Goal: Transaction & Acquisition: Purchase product/service

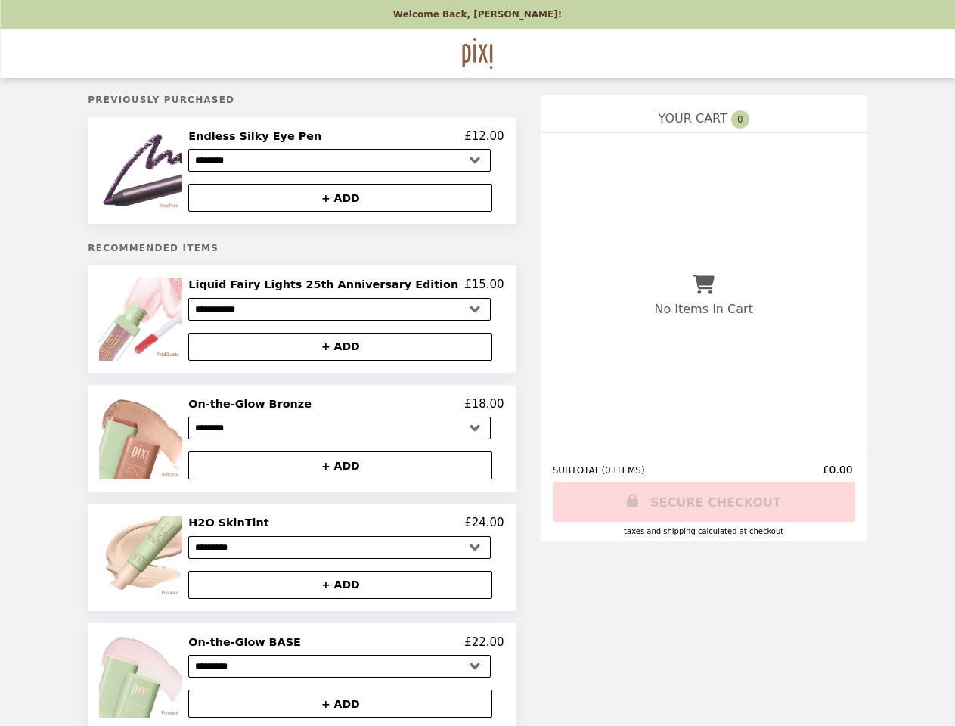
select select "********"
click at [175, 172] on img at bounding box center [142, 170] width 86 height 82
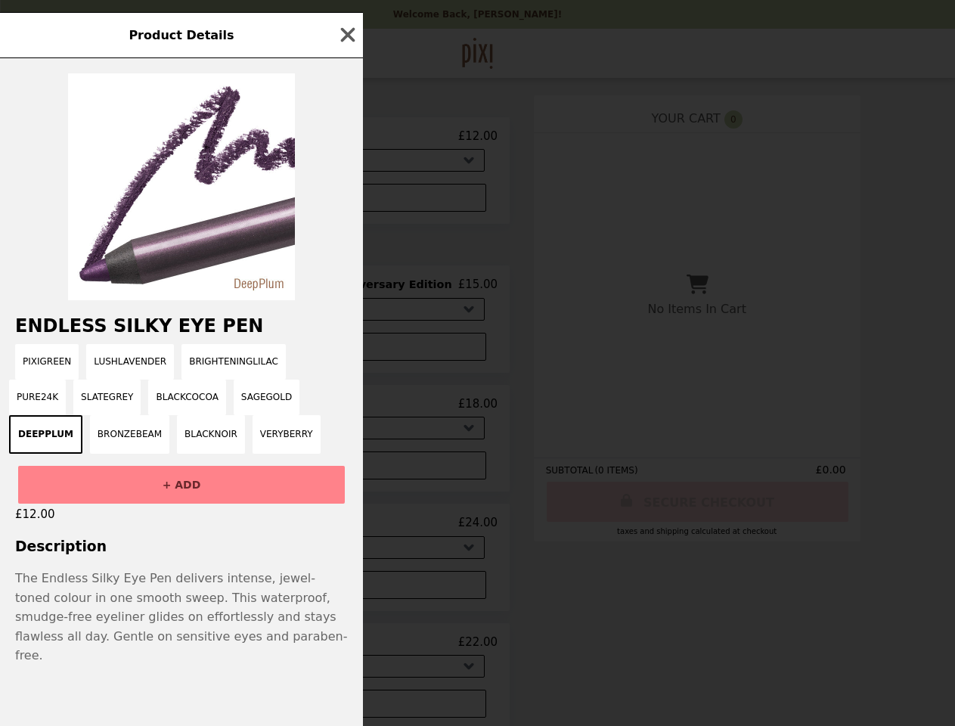
click at [346, 138] on div "Product Details Endless Silky Eye Pen PixiGreen LushLavender BrighteningLilac P…" at bounding box center [477, 363] width 955 height 726
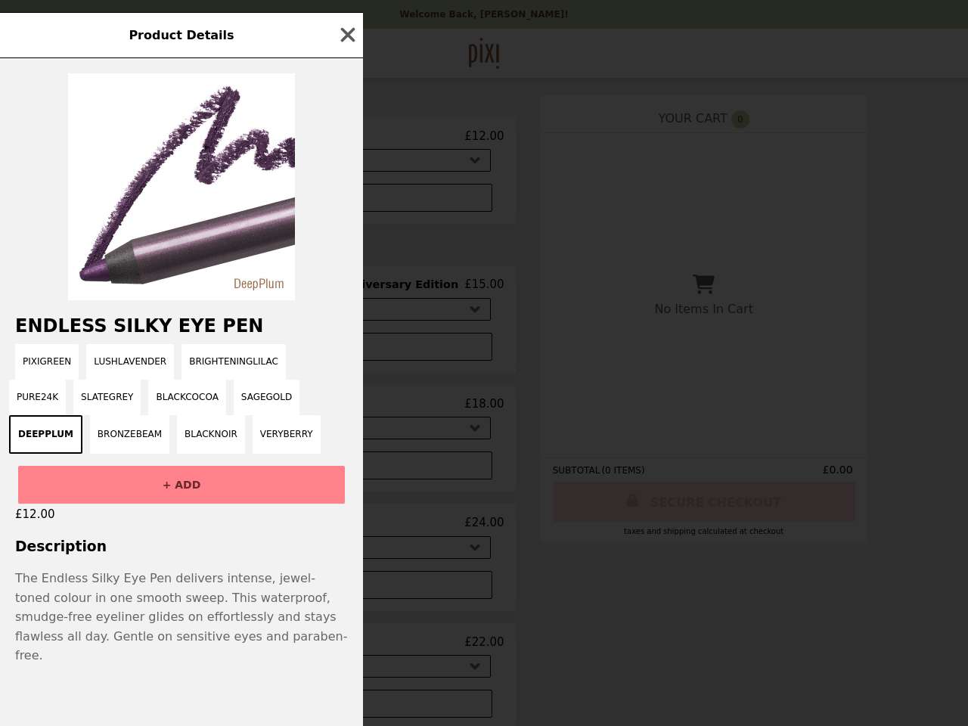
click at [346, 200] on div at bounding box center [181, 179] width 363 height 242
click at [175, 324] on div "Product Details Endless Silky Eye Pen PixiGreen LushLavender BrighteningLilac P…" at bounding box center [484, 363] width 968 height 726
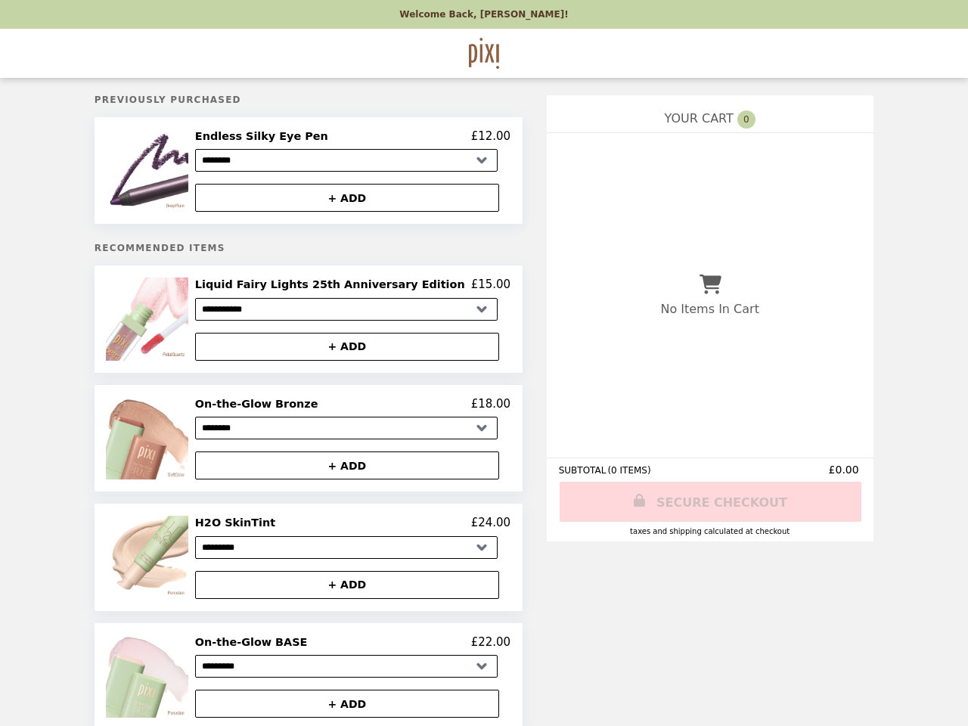
click at [346, 290] on h2 "Liquid Fairy Lights 25th Anniversary Edition" at bounding box center [333, 285] width 276 height 14
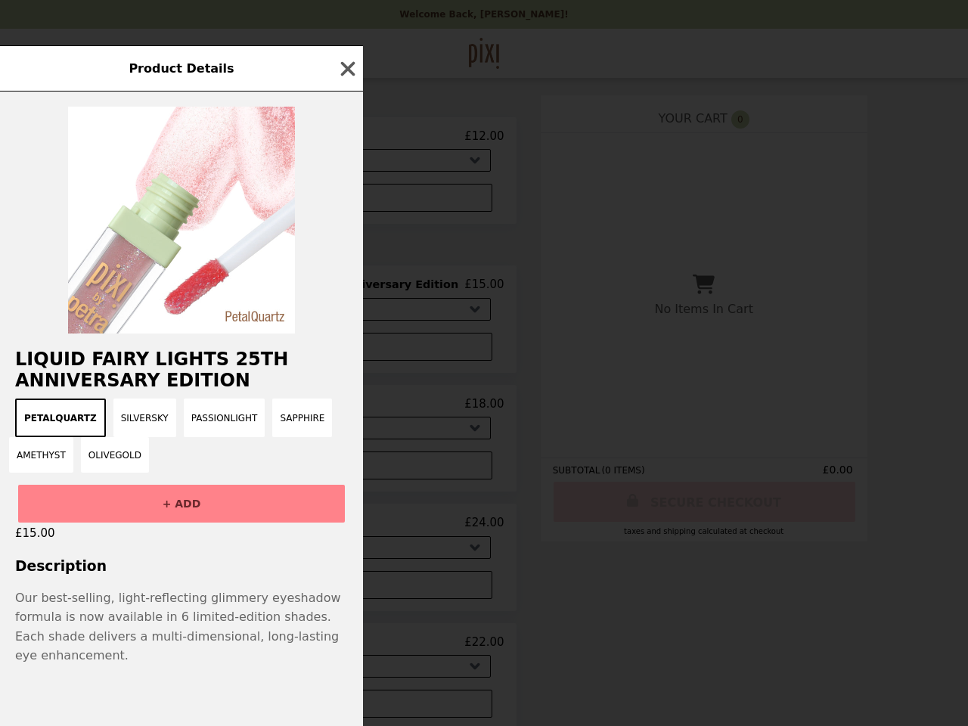
click at [346, 352] on div "Product Details Liquid Fairy Lights 25th Anniversary Edition PetalQuartz Silver…" at bounding box center [484, 363] width 968 height 726
click at [184, 437] on button "PassionLight" at bounding box center [225, 418] width 82 height 39
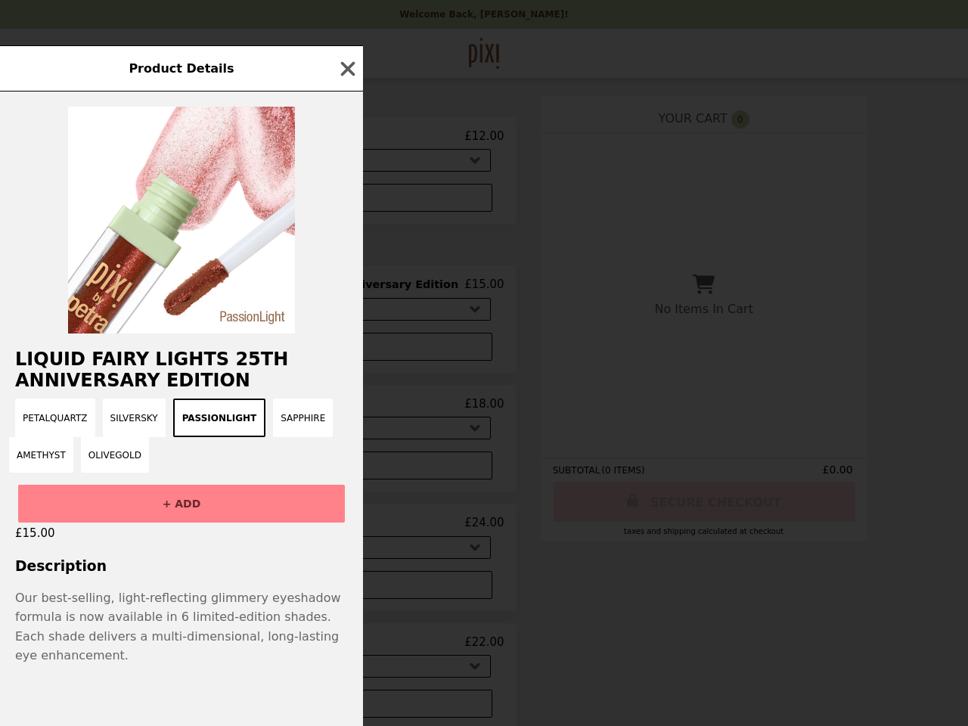
click at [346, 410] on div "Product Details Liquid Fairy Lights 25th Anniversary Edition PetalQuartz Silver…" at bounding box center [484, 363] width 968 height 726
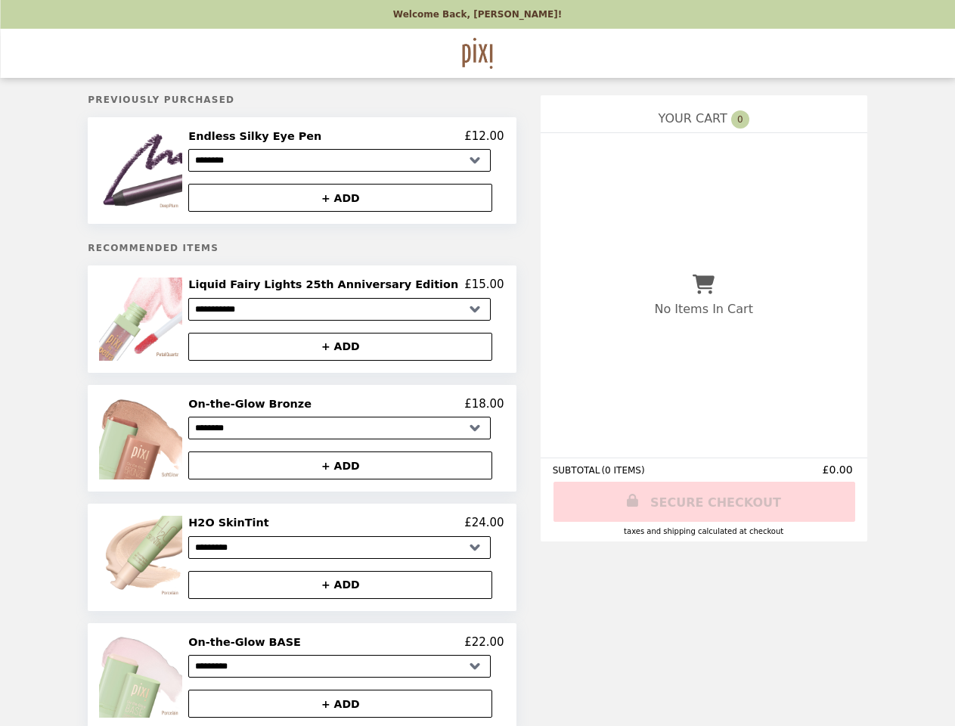
click at [346, 472] on button "+ ADD" at bounding box center [340, 466] width 304 height 28
click at [175, 564] on img at bounding box center [142, 557] width 86 height 82
